Goal: Information Seeking & Learning: Learn about a topic

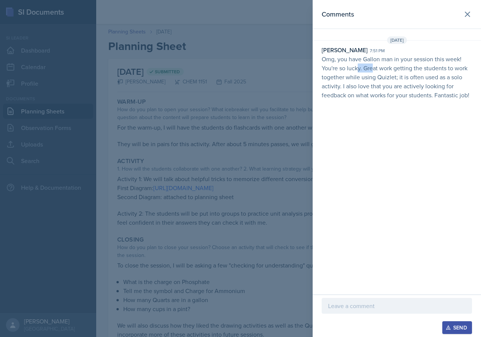
drag, startPoint x: 357, startPoint y: 65, endPoint x: 385, endPoint y: 64, distance: 28.5
click at [385, 64] on p "Omg, you have Gallon man in your session this week! You're so lucky. Great work…" at bounding box center [396, 76] width 150 height 45
click at [391, 64] on p "Omg, you have Gallon man in your session this week! You're so lucky. Great work…" at bounding box center [396, 76] width 150 height 45
click at [453, 60] on p "Omg, you have Gallon man in your session this week! You're so lucky. Great work…" at bounding box center [396, 76] width 150 height 45
drag, startPoint x: 330, startPoint y: 60, endPoint x: 354, endPoint y: 63, distance: 24.2
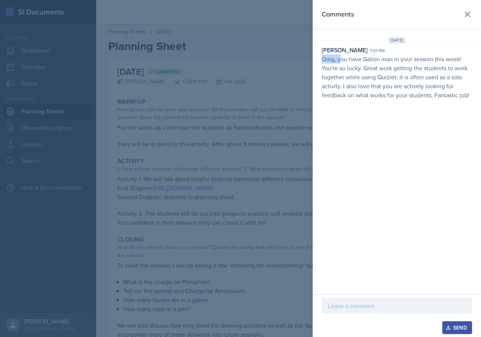
click at [348, 63] on div "[PERSON_NAME] 7:51 pm Omg, you have Gallon man in your session this week! You'r…" at bounding box center [396, 76] width 168 height 62
click at [354, 63] on p "Omg, you have Gallon man in your session this week! You're so lucky. Great work…" at bounding box center [396, 76] width 150 height 45
drag, startPoint x: 320, startPoint y: 59, endPoint x: 331, endPoint y: 61, distance: 10.8
click at [331, 61] on div "[PERSON_NAME] 7:51 pm Omg, you have Gallon man in your session this week! You'r…" at bounding box center [396, 76] width 168 height 62
click at [331, 61] on p "Omg, you have Gallon man in your session this week! You're so lucky. Great work…" at bounding box center [396, 76] width 150 height 45
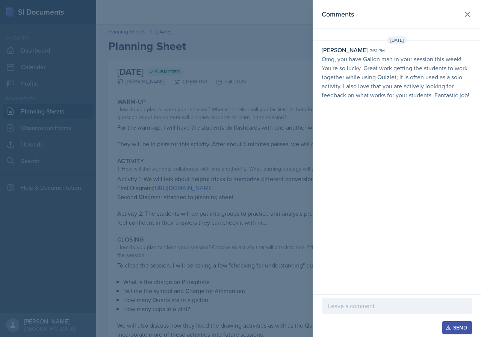
drag, startPoint x: 326, startPoint y: 61, endPoint x: 340, endPoint y: 63, distance: 14.3
click at [331, 62] on p "Omg, you have Gallon man in your session this week! You're so lucky. Great work…" at bounding box center [396, 76] width 150 height 45
click at [343, 63] on p "Omg, you have Gallon man in your session this week! You're so lucky. Great work…" at bounding box center [396, 76] width 150 height 45
drag, startPoint x: 327, startPoint y: 59, endPoint x: 367, endPoint y: 67, distance: 40.9
click at [350, 63] on p "Omg, you have Gallon man in your session this week! You're so lucky. Great work…" at bounding box center [396, 76] width 150 height 45
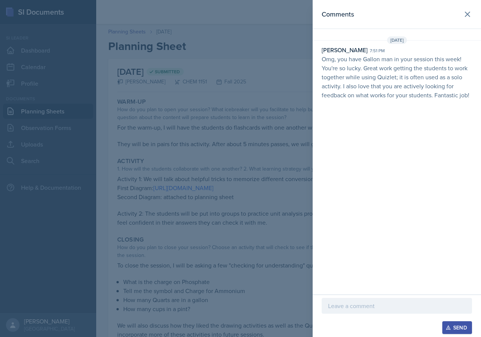
click at [370, 68] on p "Omg, you have Gallon man in your session this week! You're so lucky. Great work…" at bounding box center [396, 76] width 150 height 45
click at [379, 78] on p "Omg, you have Gallon man in your session this week! You're so lucky. Great work…" at bounding box center [396, 76] width 150 height 45
click at [385, 78] on p "Omg, you have Gallon man in your session this week! You're so lucky. Great work…" at bounding box center [396, 76] width 150 height 45
drag, startPoint x: 370, startPoint y: 71, endPoint x: 380, endPoint y: 71, distance: 10.1
click at [379, 71] on p "Omg, you have Gallon man in your session this week! You're so lucky. Great work…" at bounding box center [396, 76] width 150 height 45
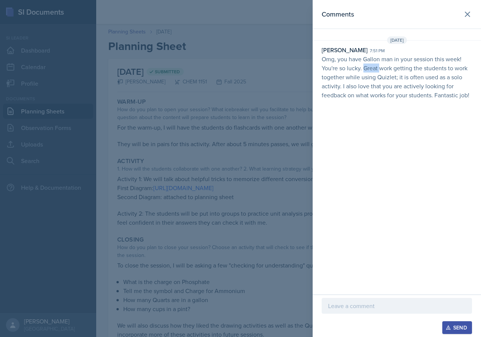
click at [380, 71] on p "Omg, you have Gallon man in your session this week! You're so lucky. Great work…" at bounding box center [396, 76] width 150 height 45
drag, startPoint x: 358, startPoint y: 71, endPoint x: 378, endPoint y: 74, distance: 20.1
click at [374, 73] on p "Omg, you have Gallon man in your session this week! You're so lucky. Great work…" at bounding box center [396, 76] width 150 height 45
click at [374, 74] on p "Omg, you have Gallon man in your session this week! You're so lucky. Great work…" at bounding box center [396, 76] width 150 height 45
click at [375, 79] on p "Omg, you have Gallon man in your session this week! You're so lucky. Great work…" at bounding box center [396, 76] width 150 height 45
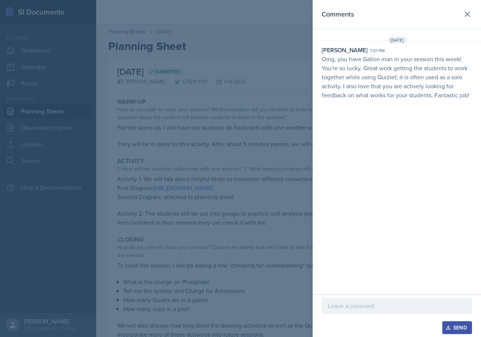
click at [403, 300] on div at bounding box center [396, 306] width 150 height 16
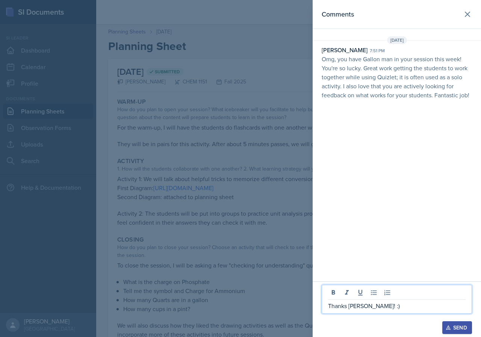
click at [446, 327] on icon "button" at bounding box center [447, 327] width 5 height 5
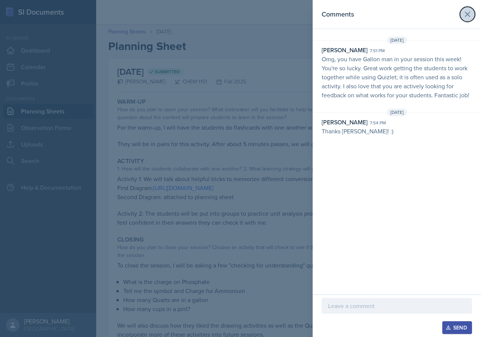
click at [464, 16] on icon at bounding box center [467, 14] width 9 height 9
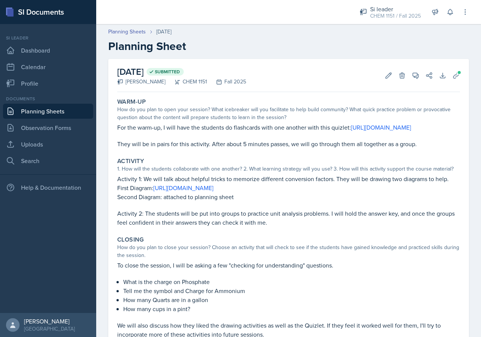
drag, startPoint x: 271, startPoint y: 135, endPoint x: 288, endPoint y: 136, distance: 16.5
click at [288, 132] on p "For the warm-up, I will have the students do flashcards with one another with t…" at bounding box center [288, 127] width 342 height 9
drag, startPoint x: 279, startPoint y: 128, endPoint x: 312, endPoint y: 128, distance: 33.0
click at [301, 128] on p "For the warm-up, I will have the students do flashcards with one another with t…" at bounding box center [288, 127] width 342 height 9
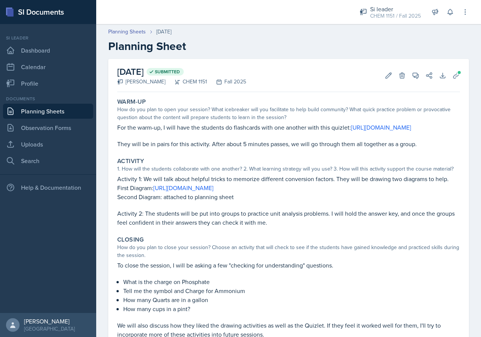
click at [312, 128] on p "For the warm-up, I will have the students do flashcards with one another with t…" at bounding box center [288, 127] width 342 height 9
drag, startPoint x: 305, startPoint y: 128, endPoint x: 335, endPoint y: 130, distance: 30.1
click at [320, 130] on p "For the warm-up, I will have the students do flashcards with one another with t…" at bounding box center [288, 127] width 342 height 9
click at [336, 130] on p "For the warm-up, I will have the students do flashcards with one another with t…" at bounding box center [288, 127] width 342 height 9
drag, startPoint x: 326, startPoint y: 127, endPoint x: 339, endPoint y: 128, distance: 12.4
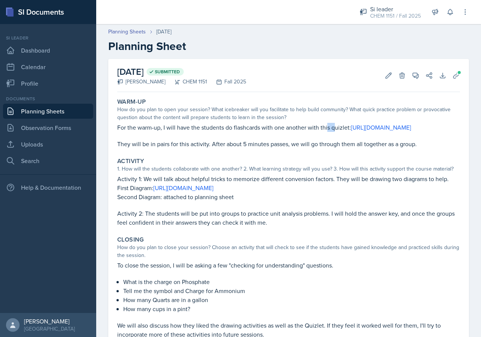
click at [338, 128] on p "For the warm-up, I will have the students do flashcards with one another with t…" at bounding box center [288, 127] width 342 height 9
click at [339, 128] on p "For the warm-up, I will have the students do flashcards with one another with t…" at bounding box center [288, 127] width 342 height 9
drag, startPoint x: 287, startPoint y: 124, endPoint x: 312, endPoint y: 125, distance: 24.4
click at [308, 125] on p "For the warm-up, I will have the students do flashcards with one another with t…" at bounding box center [288, 127] width 342 height 9
click at [312, 125] on p "For the warm-up, I will have the students do flashcards with one another with t…" at bounding box center [288, 127] width 342 height 9
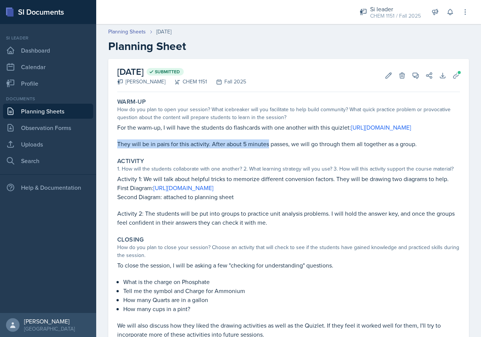
drag, startPoint x: 234, startPoint y: 146, endPoint x: 274, endPoint y: 151, distance: 40.4
click at [273, 148] on div "For the warm-up, I will have the students do flashcards with one another with t…" at bounding box center [288, 136] width 342 height 26
click at [276, 148] on p "They will be in pairs for this activity. After about 5 minutes passes, we will …" at bounding box center [288, 143] width 342 height 9
drag, startPoint x: 224, startPoint y: 154, endPoint x: 264, endPoint y: 154, distance: 40.6
click at [256, 148] on p "They will be in pairs for this activity. After about 5 minutes passes, we will …" at bounding box center [288, 143] width 342 height 9
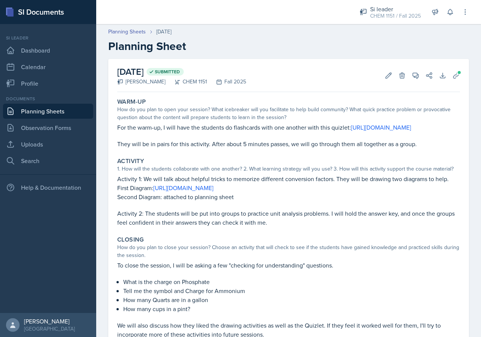
click at [265, 148] on p "They will be in pairs for this activity. After about 5 minutes passes, we will …" at bounding box center [288, 143] width 342 height 9
drag, startPoint x: 235, startPoint y: 150, endPoint x: 281, endPoint y: 157, distance: 46.6
click at [272, 148] on p "They will be in pairs for this activity. After about 5 minutes passes, we will …" at bounding box center [288, 143] width 342 height 9
click at [296, 148] on p "They will be in pairs for this activity. After about 5 minutes passes, we will …" at bounding box center [288, 143] width 342 height 9
drag, startPoint x: 278, startPoint y: 153, endPoint x: 323, endPoint y: 156, distance: 45.1
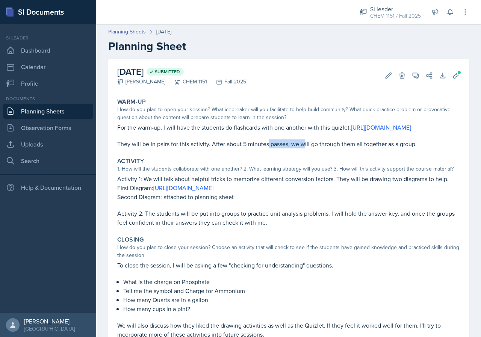
click at [317, 148] on p "They will be in pairs for this activity. After about 5 minutes passes, we will …" at bounding box center [288, 143] width 342 height 9
click at [323, 148] on p "They will be in pairs for this activity. After about 5 minutes passes, we will …" at bounding box center [288, 143] width 342 height 9
click at [342, 148] on p "They will be in pairs for this activity. After about 5 minutes passes, we will …" at bounding box center [288, 143] width 342 height 9
click at [354, 148] on p "They will be in pairs for this activity. After about 5 minutes passes, we will …" at bounding box center [288, 143] width 342 height 9
click at [357, 148] on p "They will be in pairs for this activity. After about 5 minutes passes, we will …" at bounding box center [288, 143] width 342 height 9
